Goal: Transaction & Acquisition: Purchase product/service

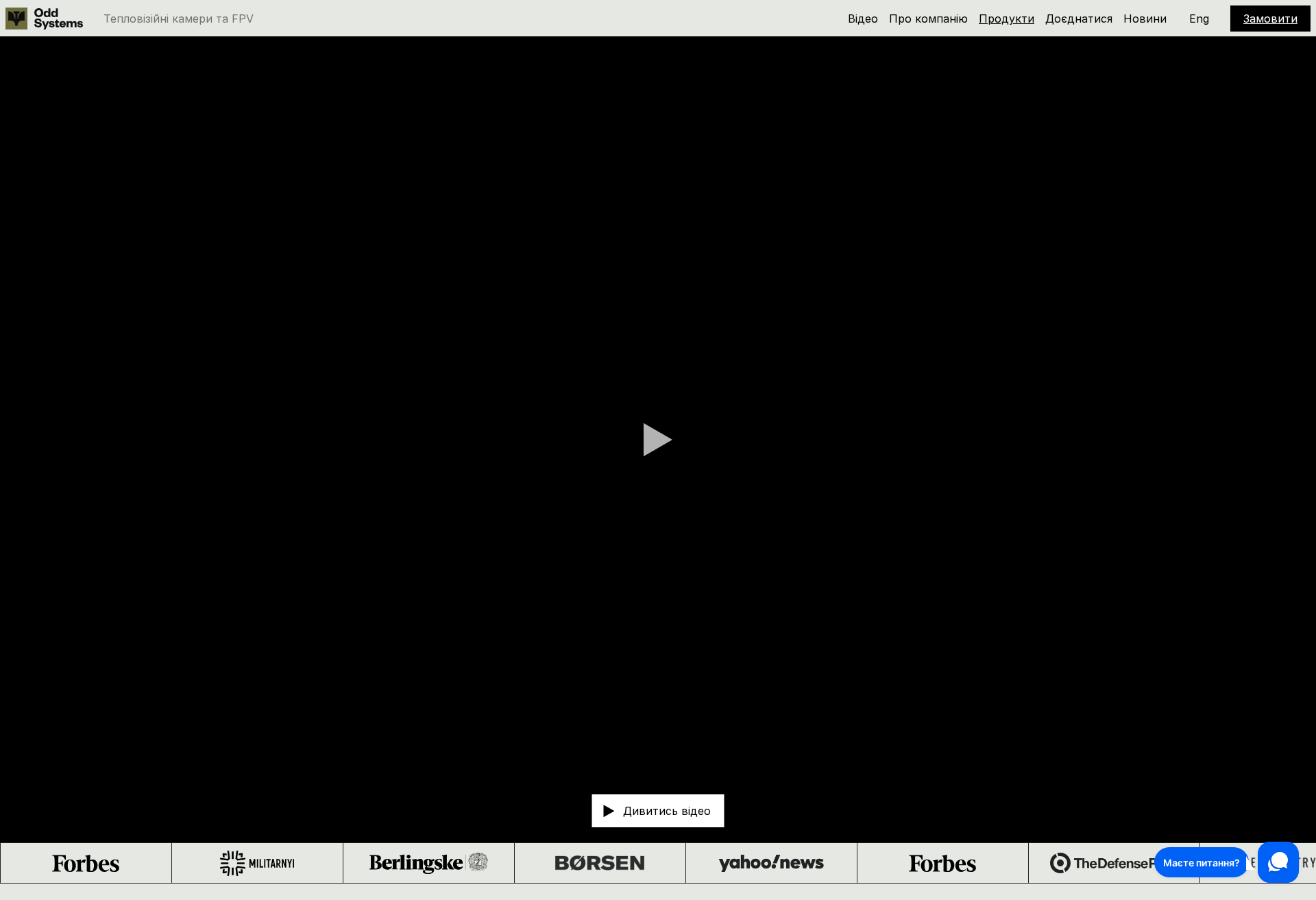
click at [1013, 22] on link "Продукти" at bounding box center [1006, 19] width 56 height 14
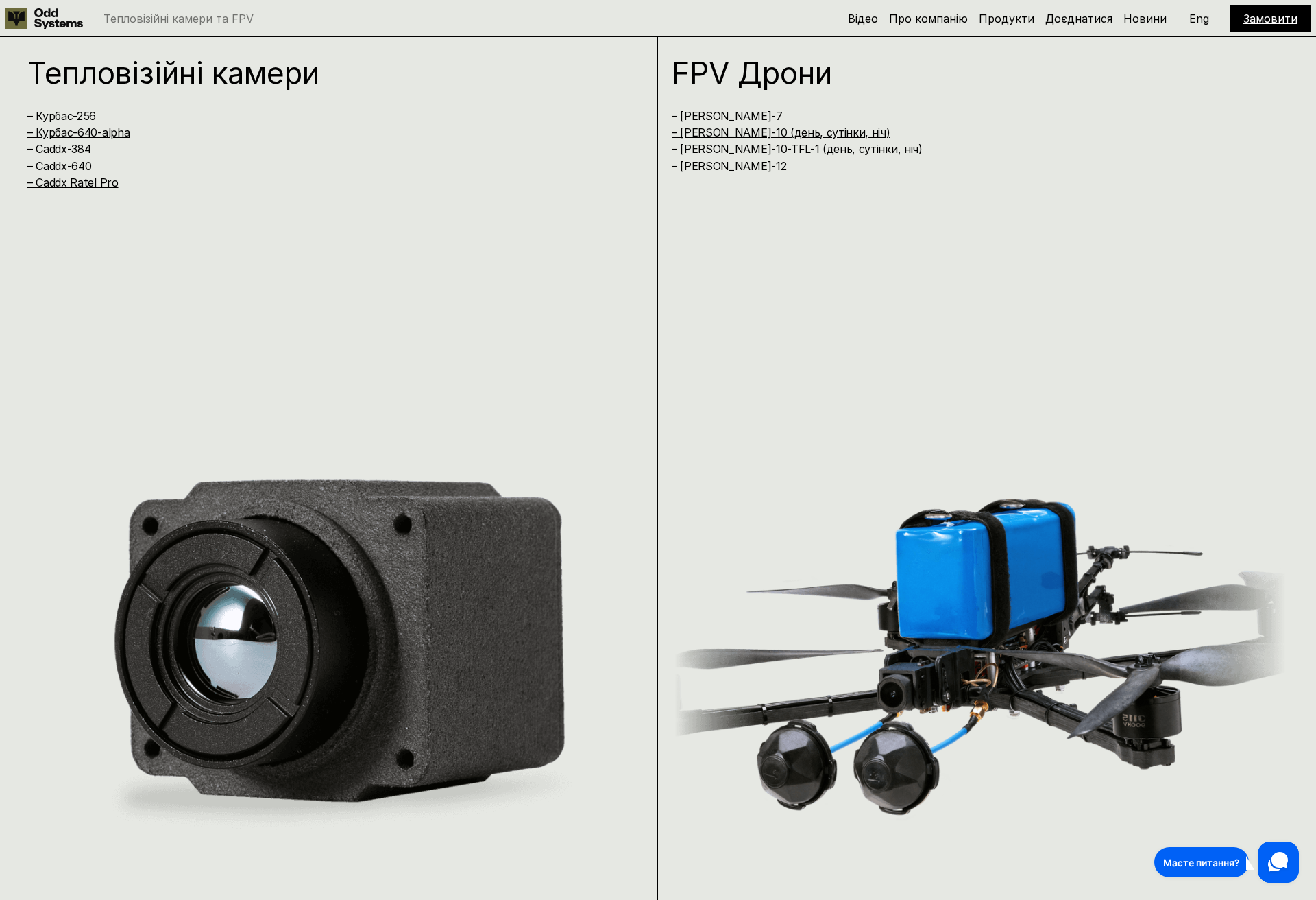
scroll to position [1781, 0]
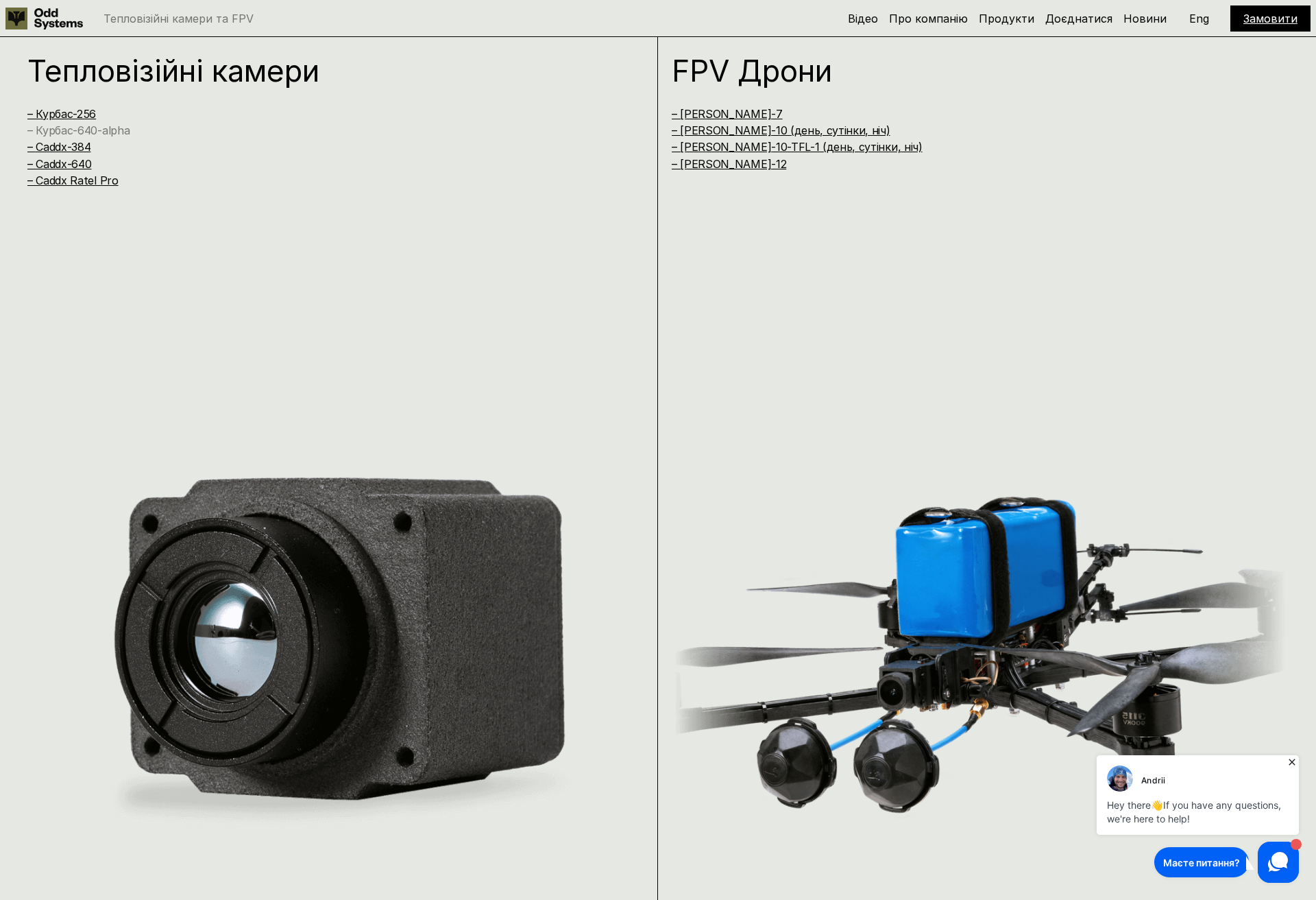
click at [81, 130] on link "– Курбас-640-alpha" at bounding box center [78, 131] width 102 height 14
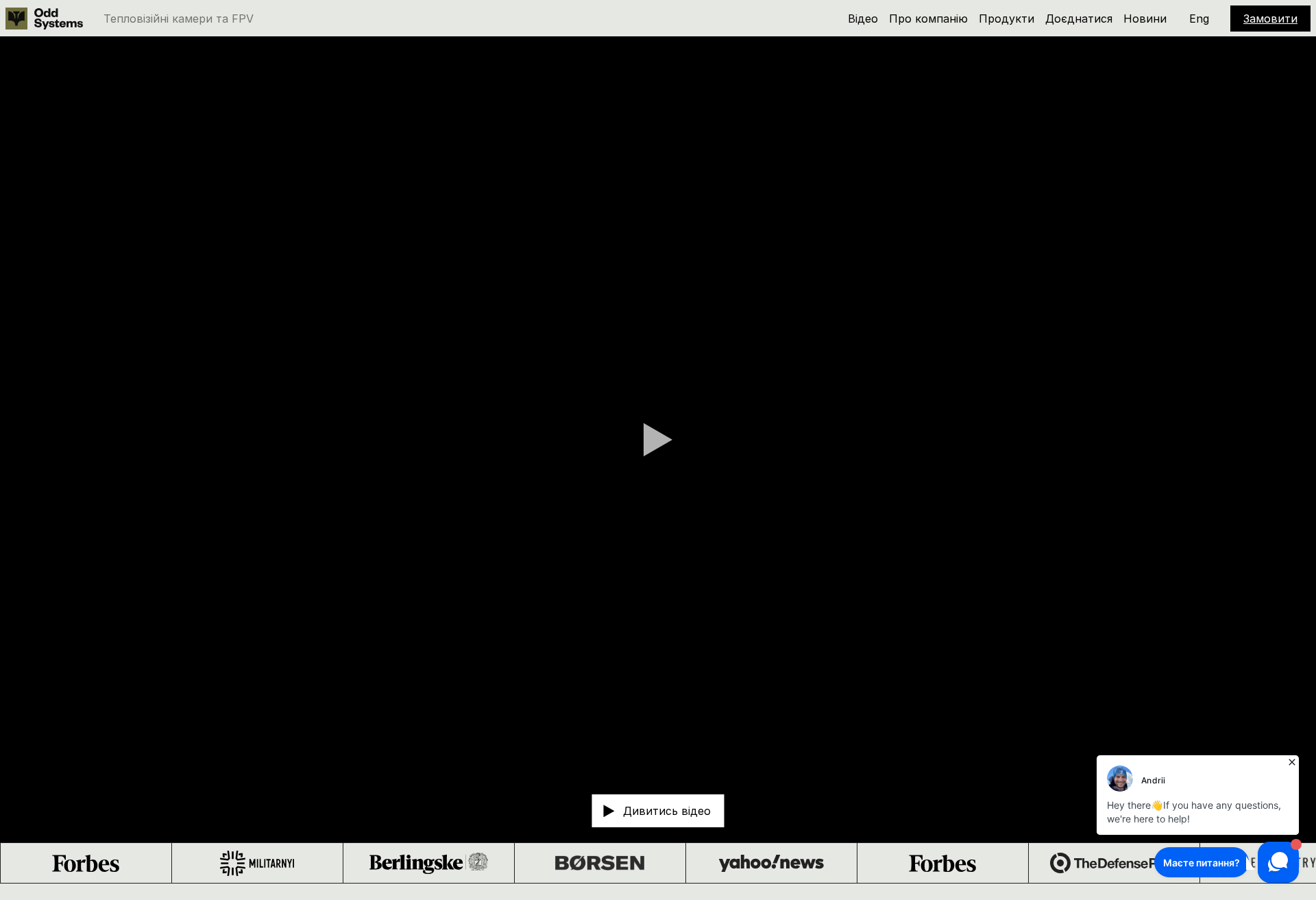
click at [128, 21] on p "Тепловізійні камери та FPV" at bounding box center [178, 18] width 150 height 11
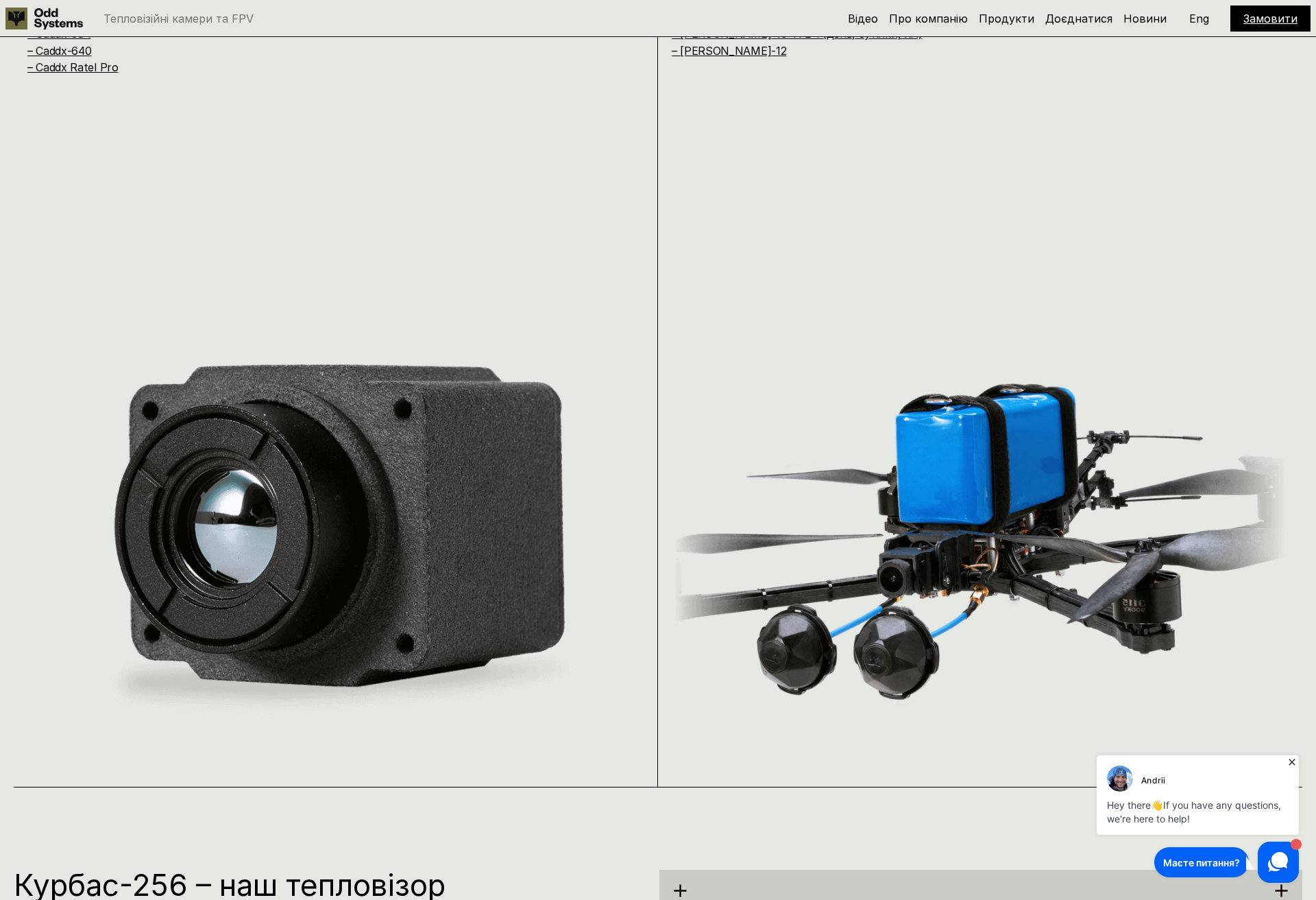
scroll to position [1435, 0]
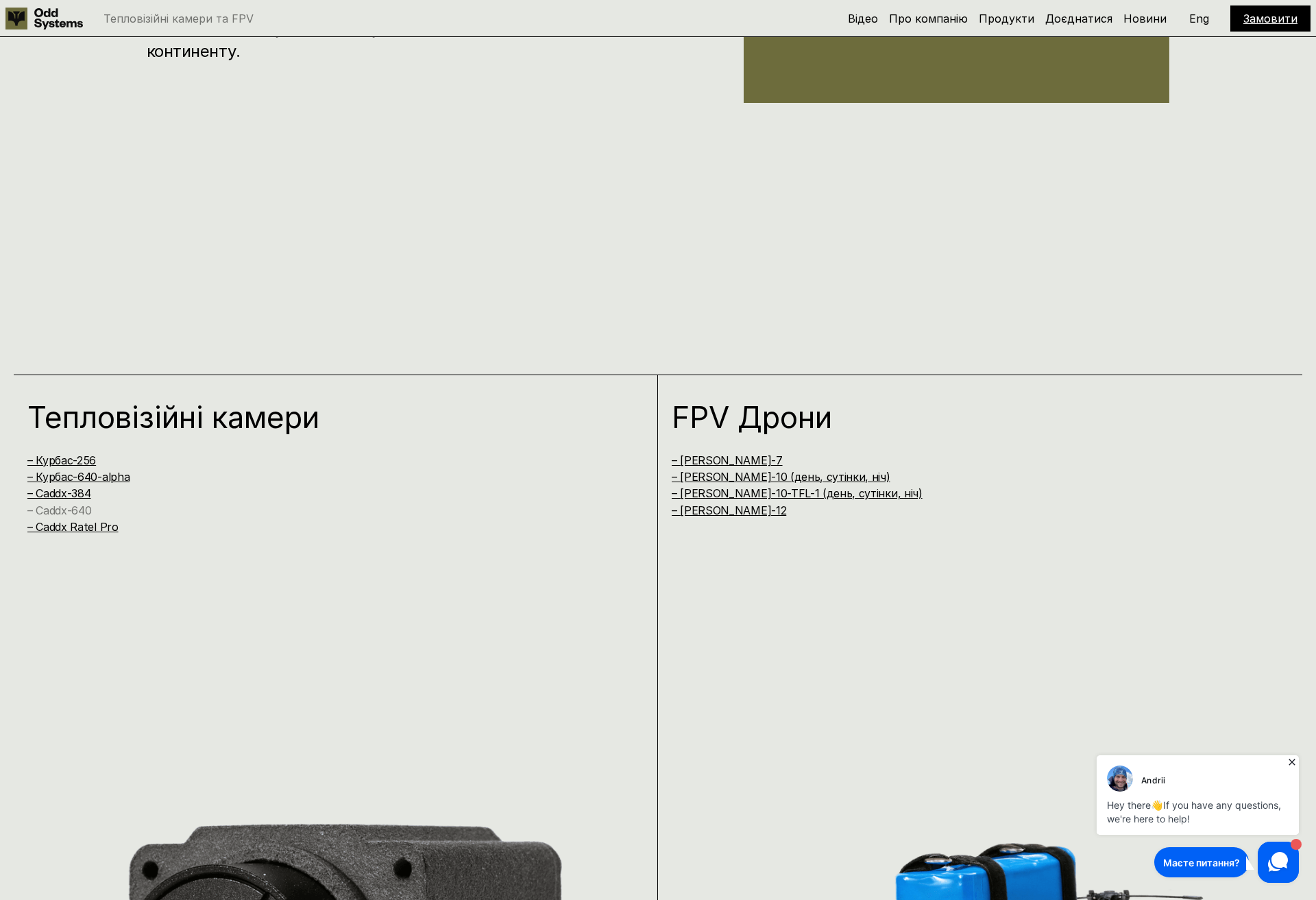
click at [82, 509] on link "– Caddx-640" at bounding box center [58, 510] width 63 height 14
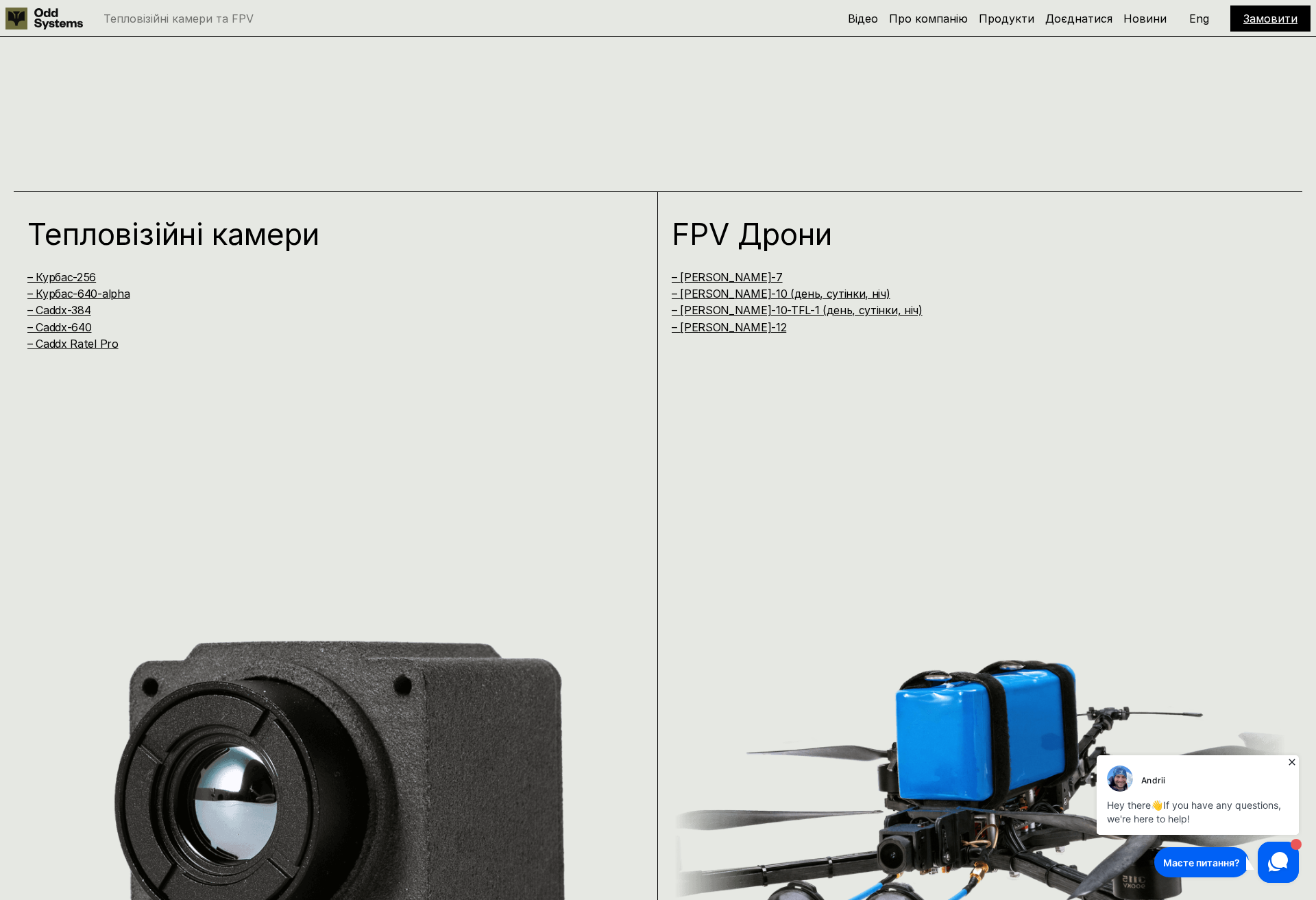
scroll to position [1622, 0]
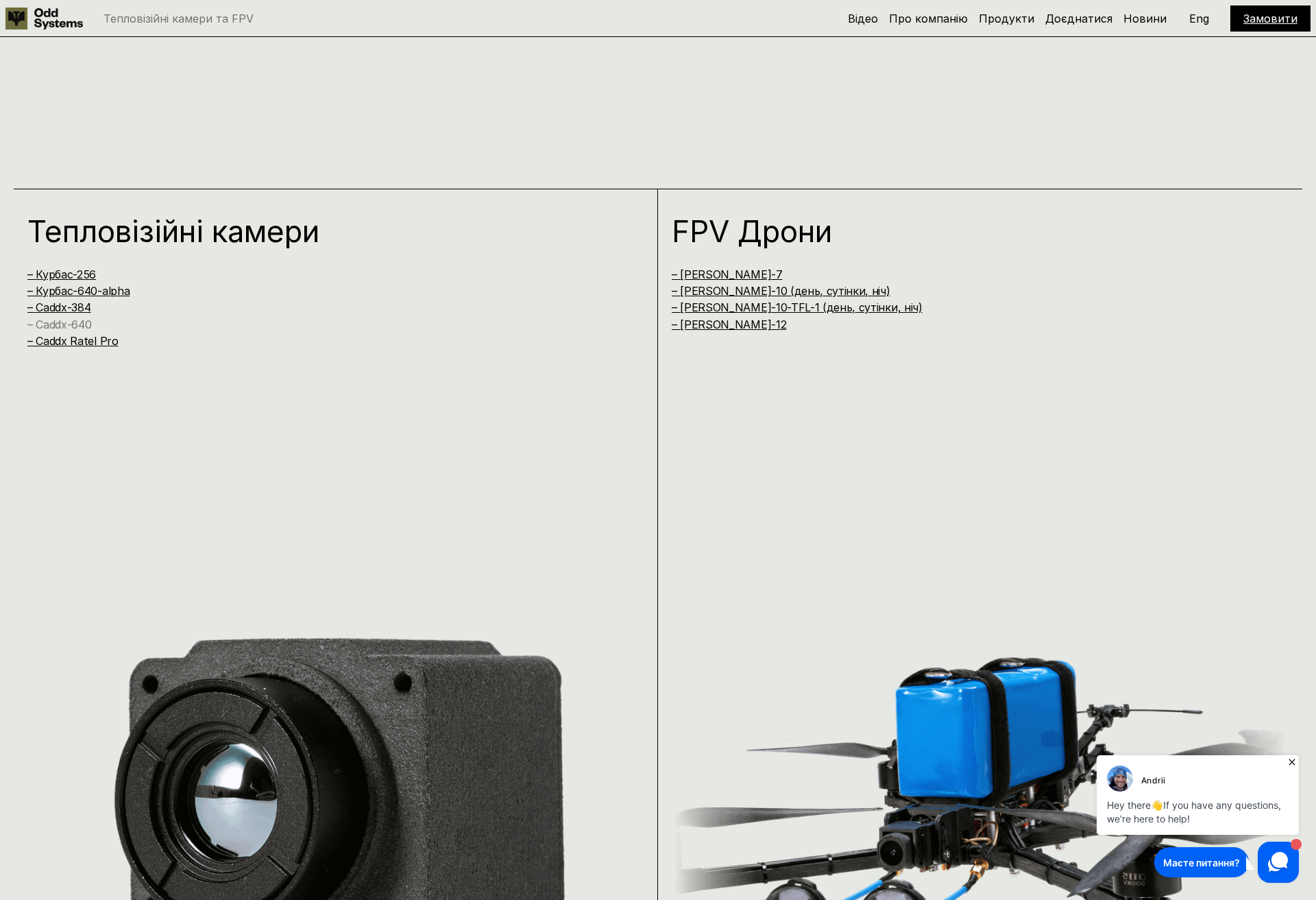
click at [72, 326] on link "– Caddx-640" at bounding box center [58, 325] width 63 height 14
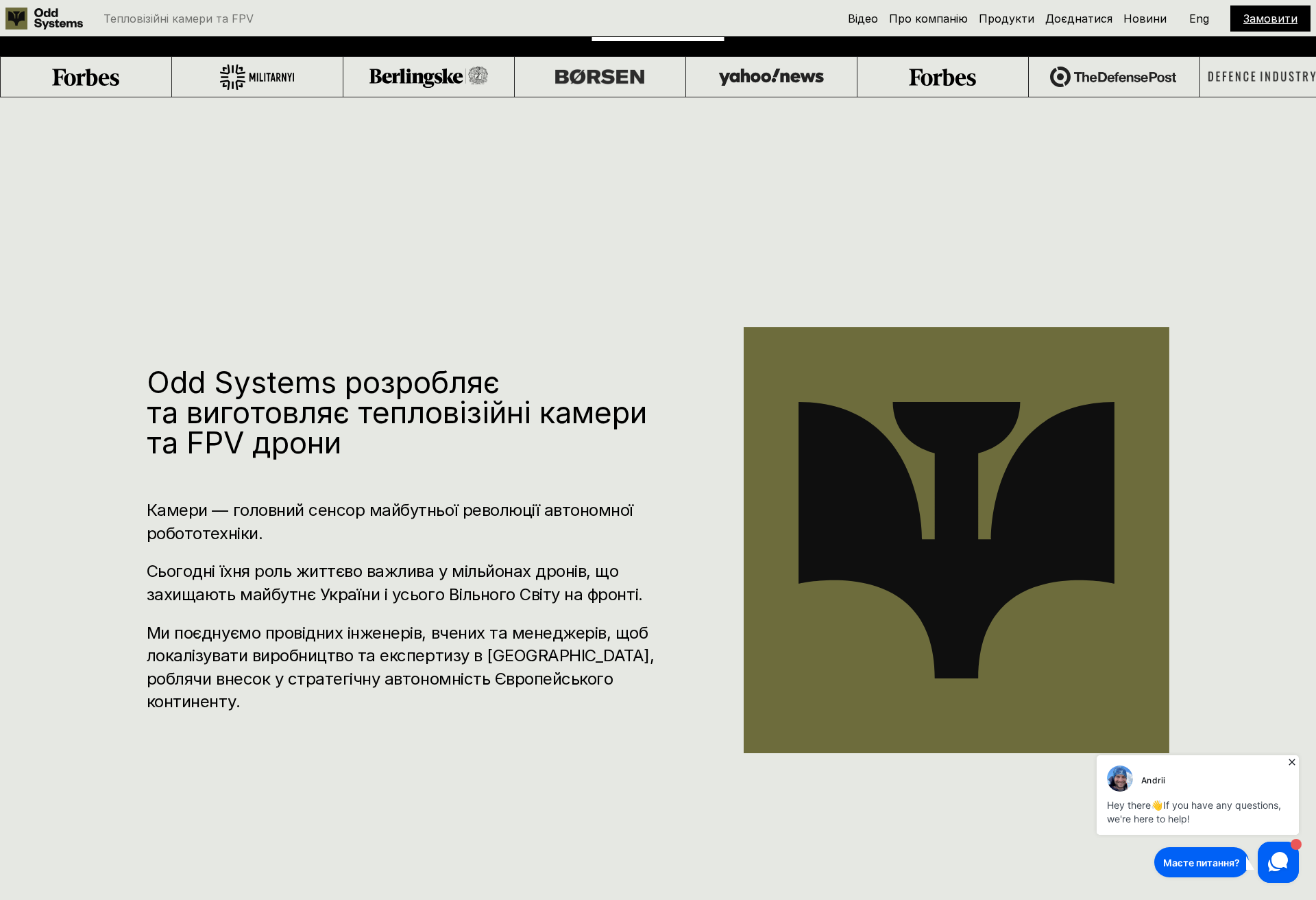
scroll to position [1501, 0]
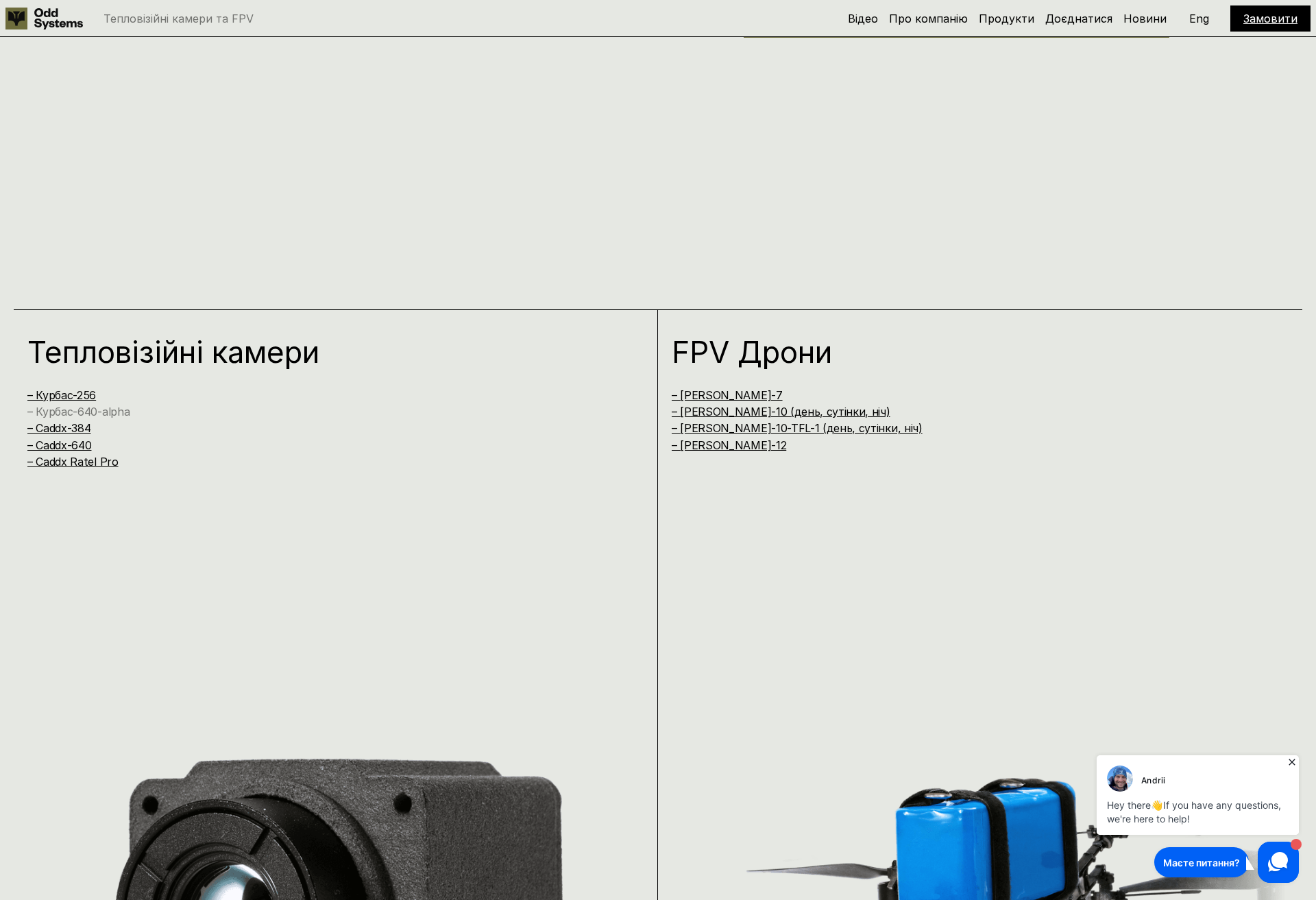
click at [105, 409] on link "– Курбас-640-alpha" at bounding box center [78, 411] width 102 height 14
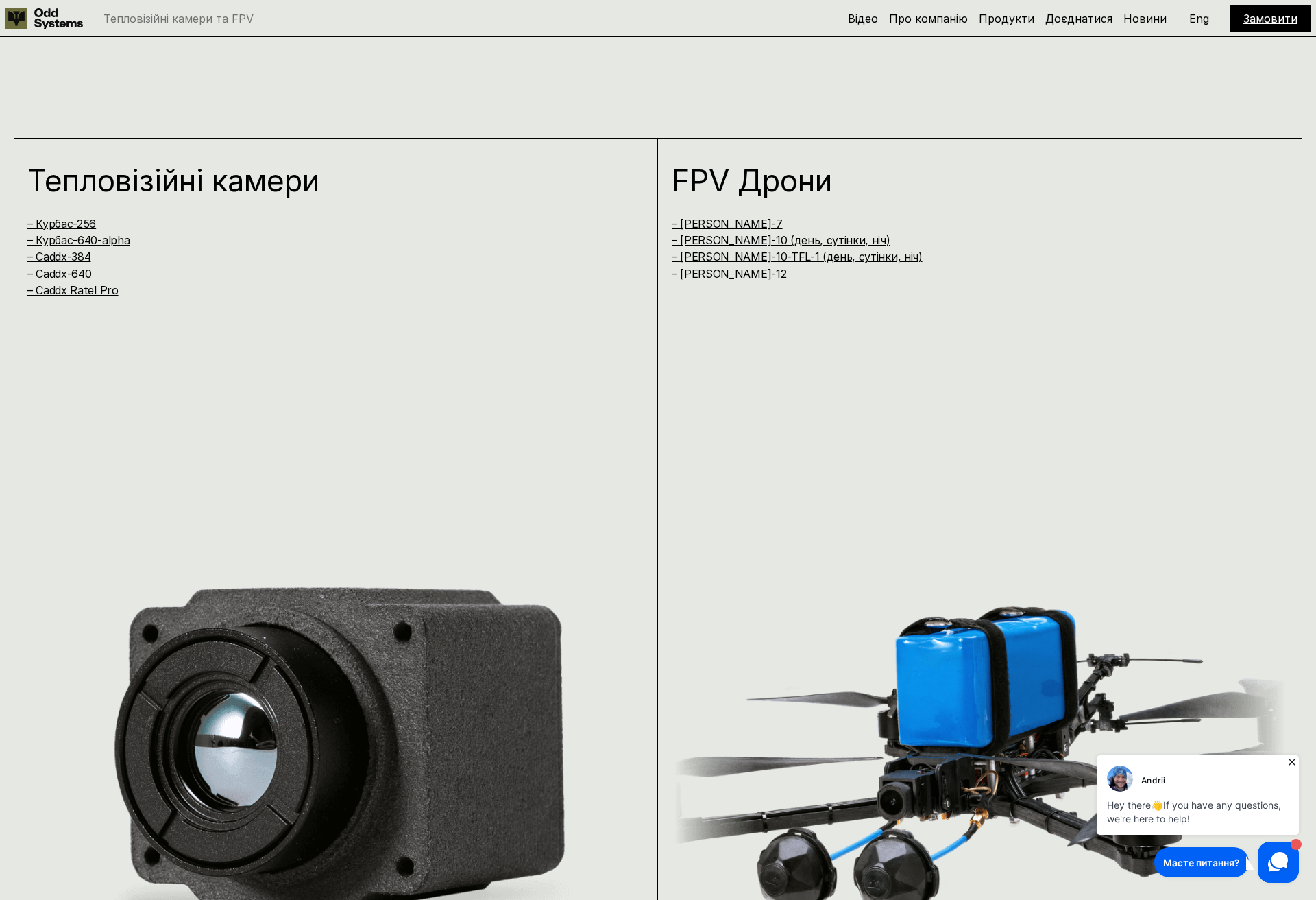
scroll to position [3581, 0]
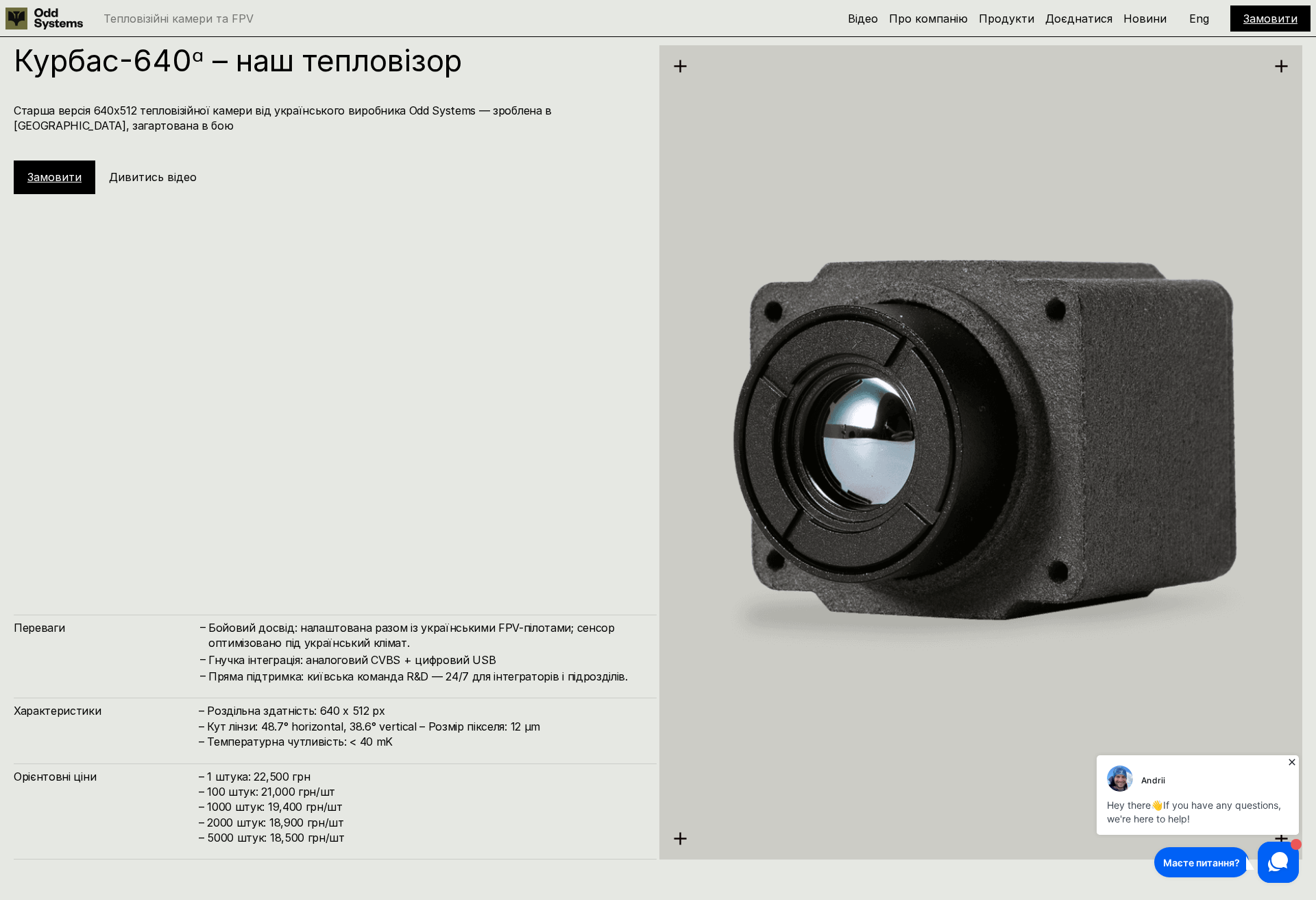
click at [56, 176] on link "Замовити" at bounding box center [55, 176] width 55 height 14
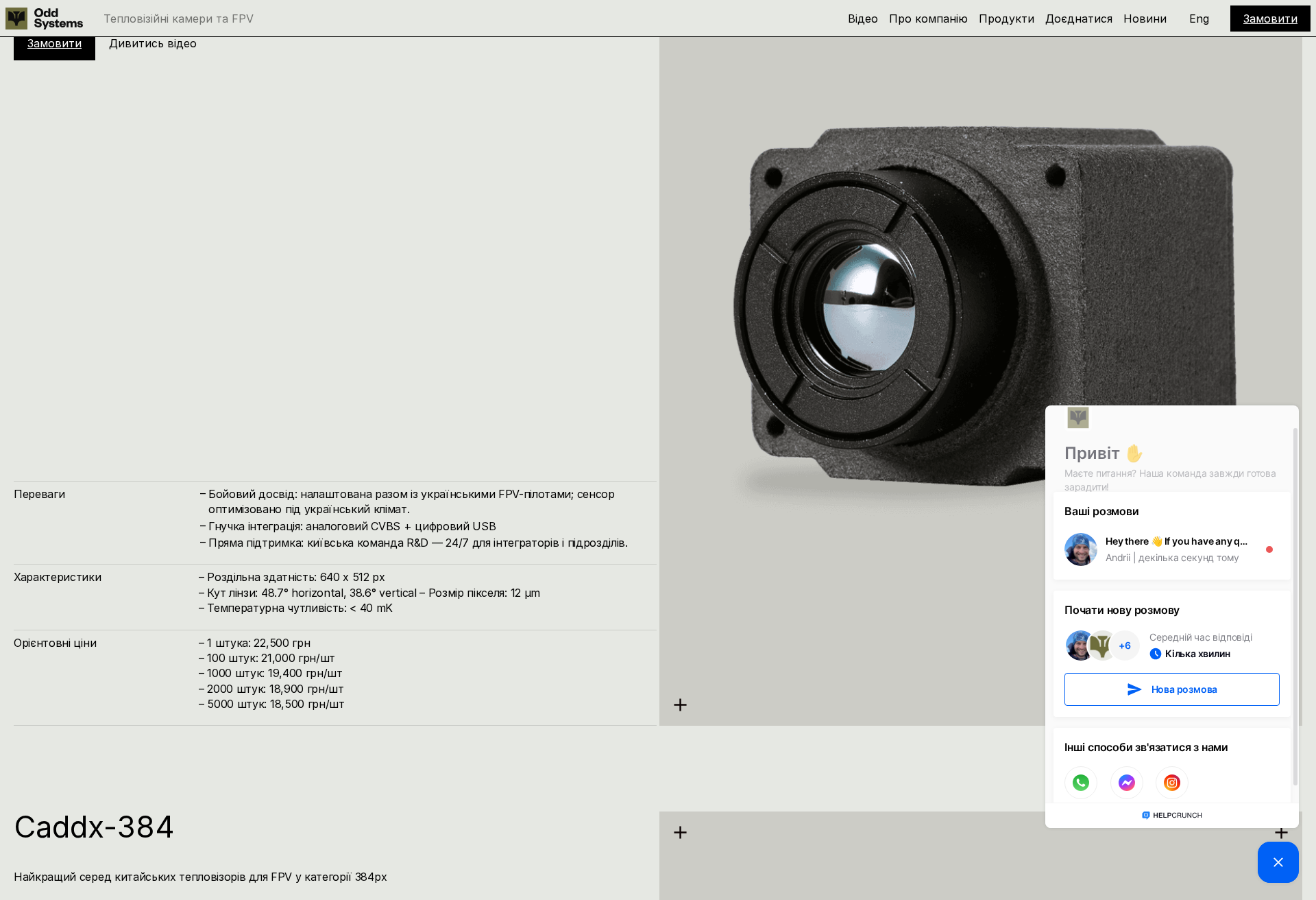
scroll to position [44, 0]
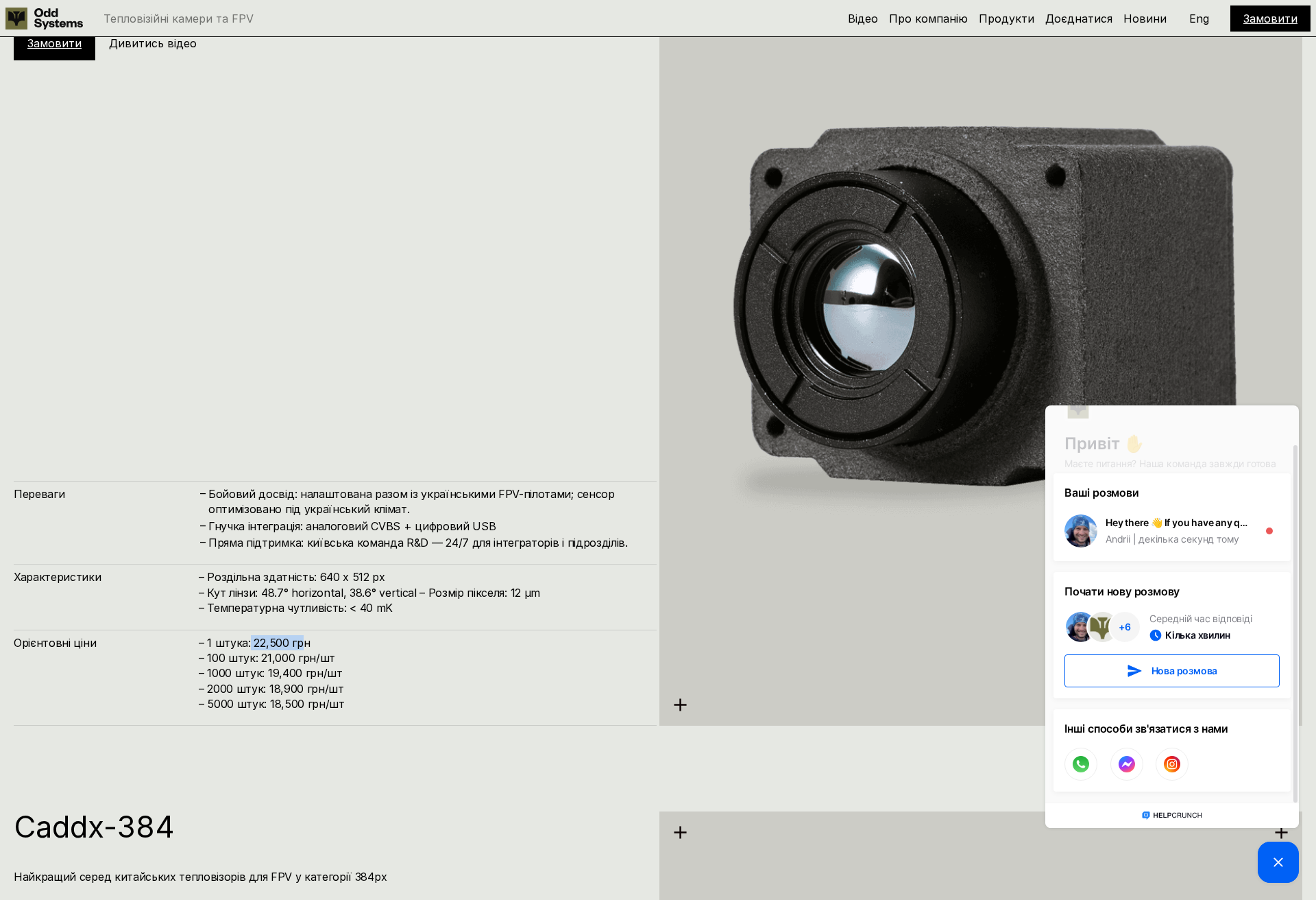
drag, startPoint x: 249, startPoint y: 639, endPoint x: 303, endPoint y: 645, distance: 54.3
click at [303, 645] on h4 "– 1 штука: 22,500 грн – 100 штук: 21,000 грн/шт – ⁠1000 штук: 19,400 грн/шт – ⁠…" at bounding box center [421, 673] width 445 height 77
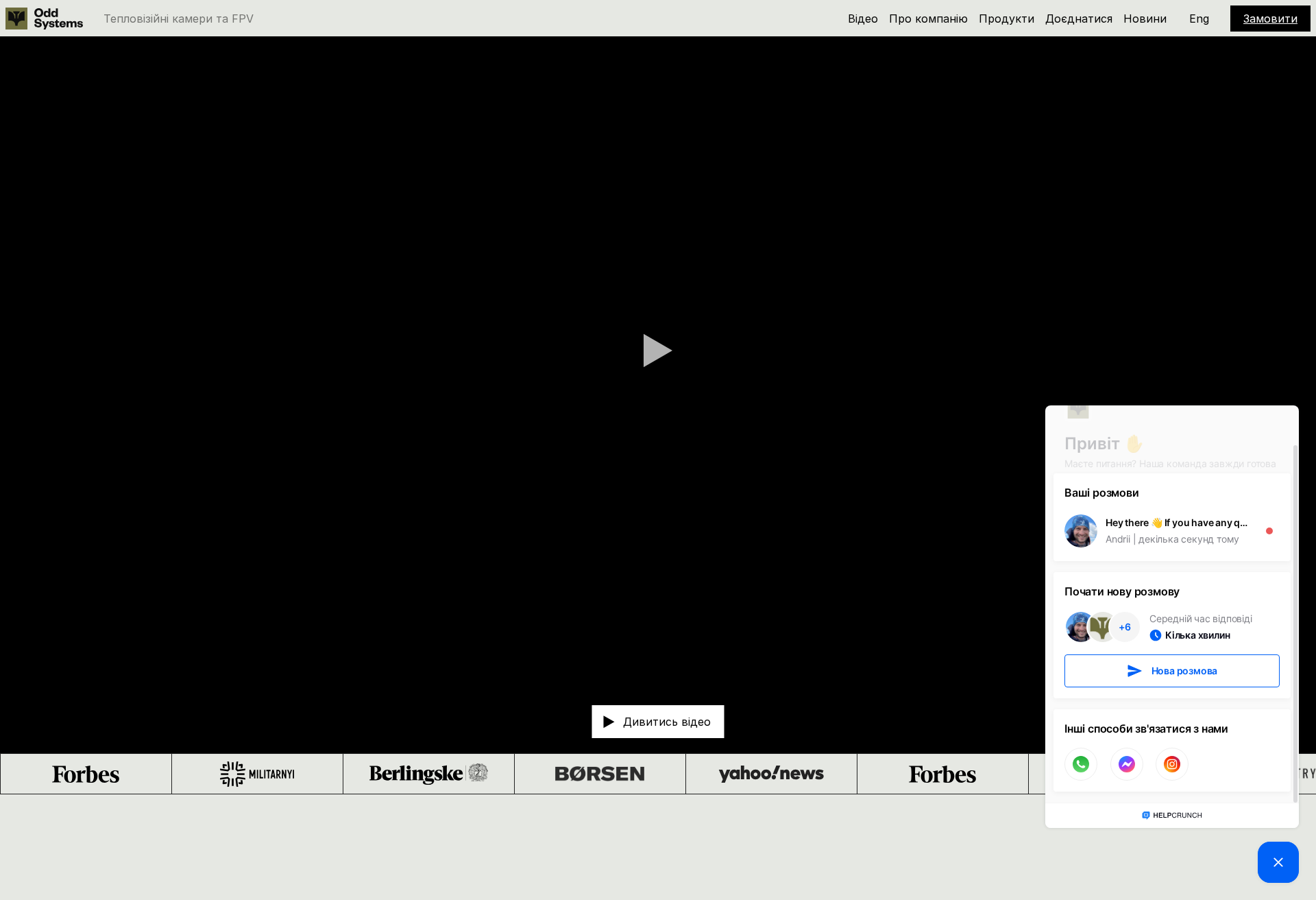
scroll to position [0, 0]
